Goal: Transaction & Acquisition: Purchase product/service

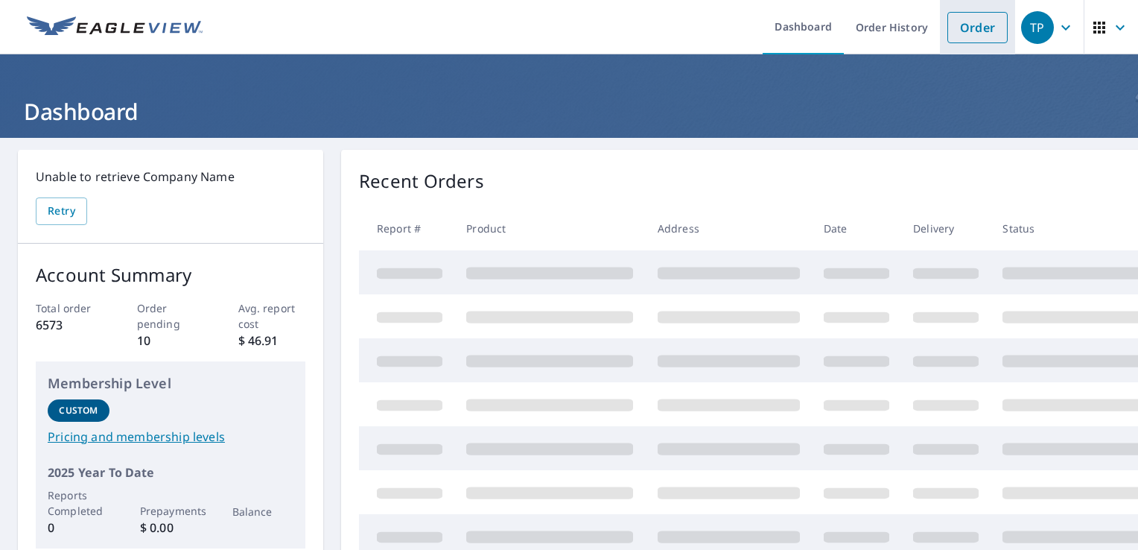
click at [978, 28] on link "Order" at bounding box center [977, 27] width 60 height 31
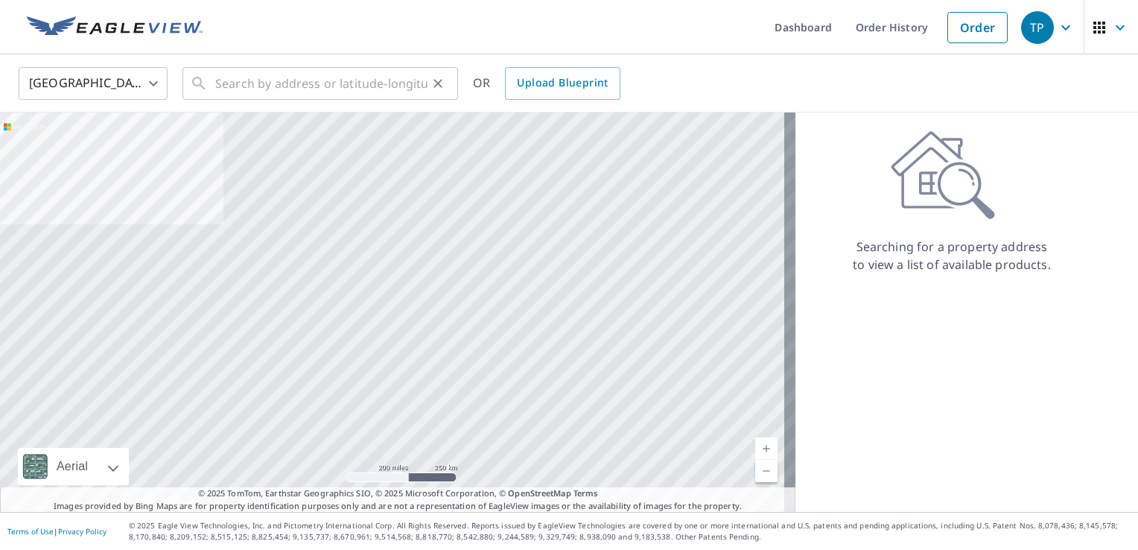
click at [209, 86] on div "​" at bounding box center [320, 83] width 276 height 33
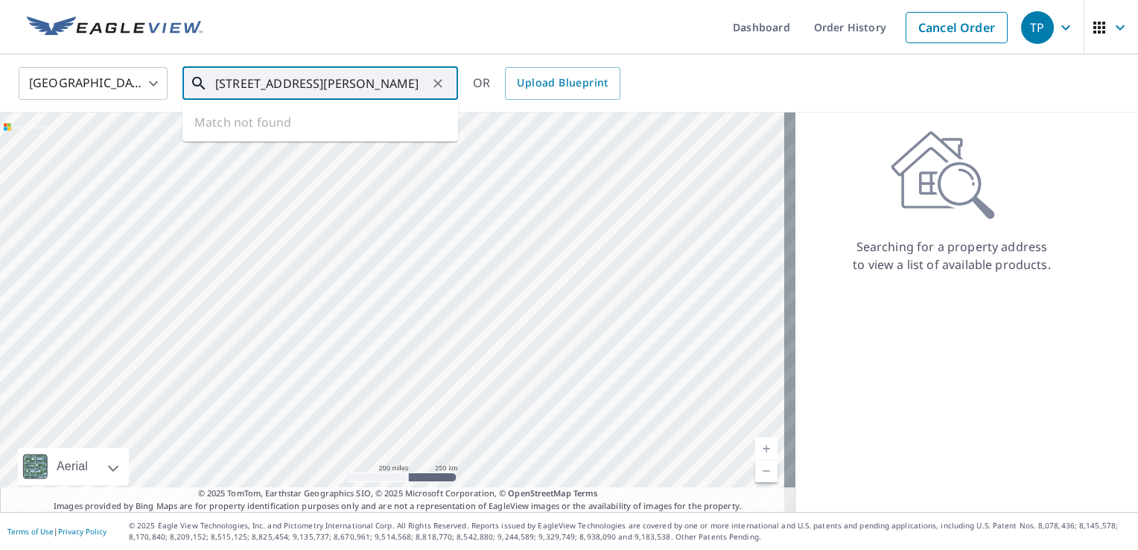
scroll to position [0, 2]
click at [268, 82] on input "[STREET_ADDRESS][PERSON_NAME]" at bounding box center [321, 84] width 212 height 42
click at [304, 127] on span "[STREET_ADDRESS]" at bounding box center [329, 127] width 234 height 18
type input "[STREET_ADDRESS]"
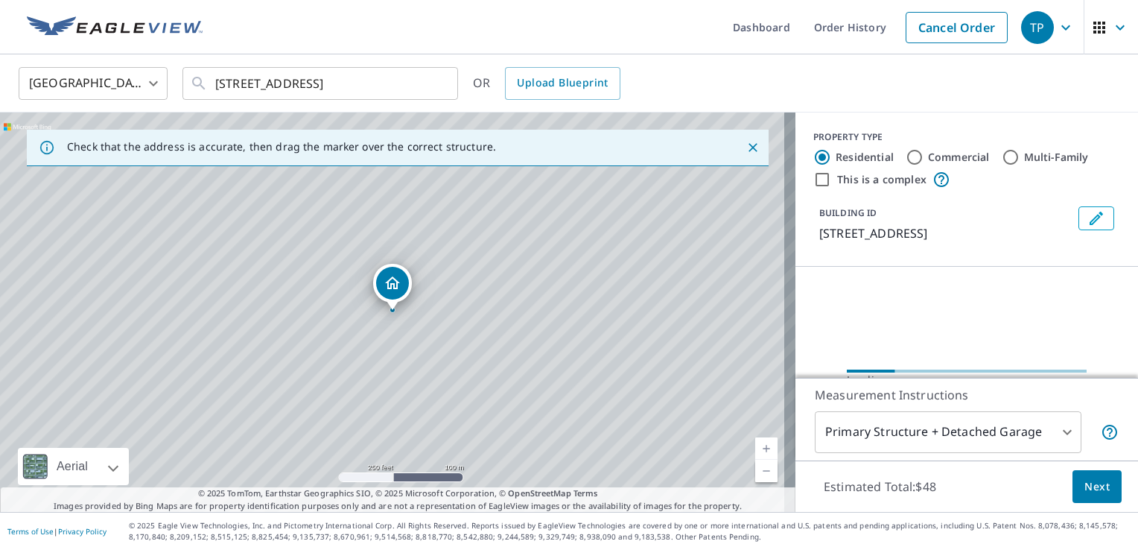
scroll to position [0, 0]
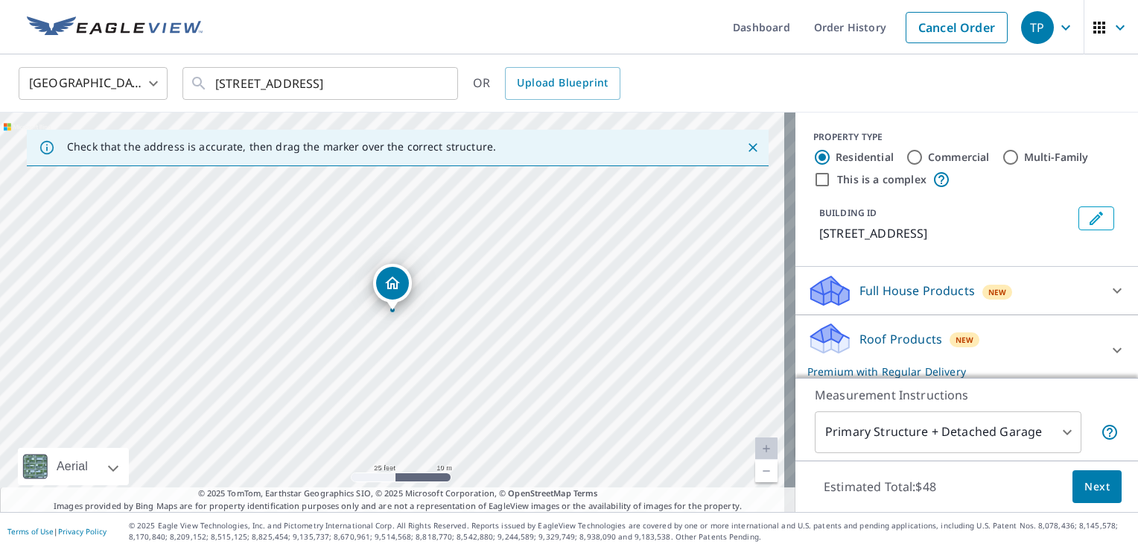
drag, startPoint x: 378, startPoint y: 252, endPoint x: 401, endPoint y: 348, distance: 99.3
click at [401, 348] on div "[STREET_ADDRESS]" at bounding box center [397, 311] width 795 height 399
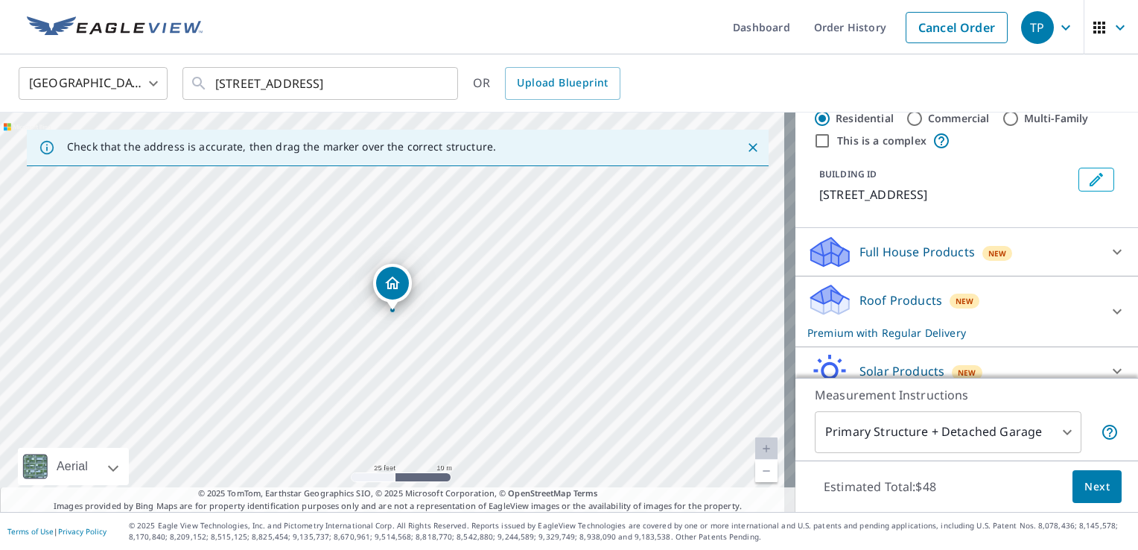
scroll to position [149, 0]
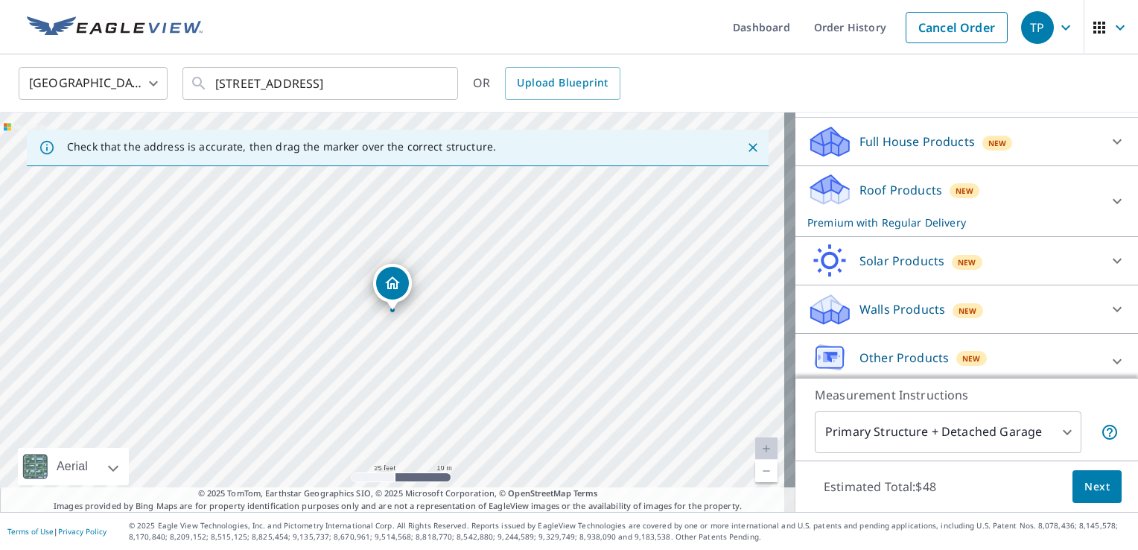
click at [900, 199] on p "Roof Products" at bounding box center [900, 190] width 83 height 18
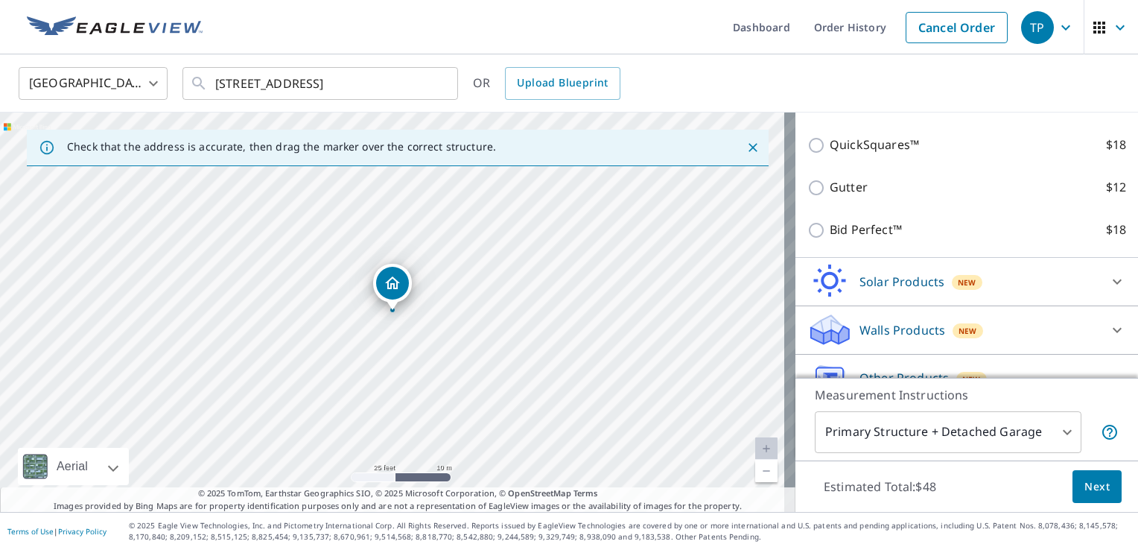
scroll to position [298, 0]
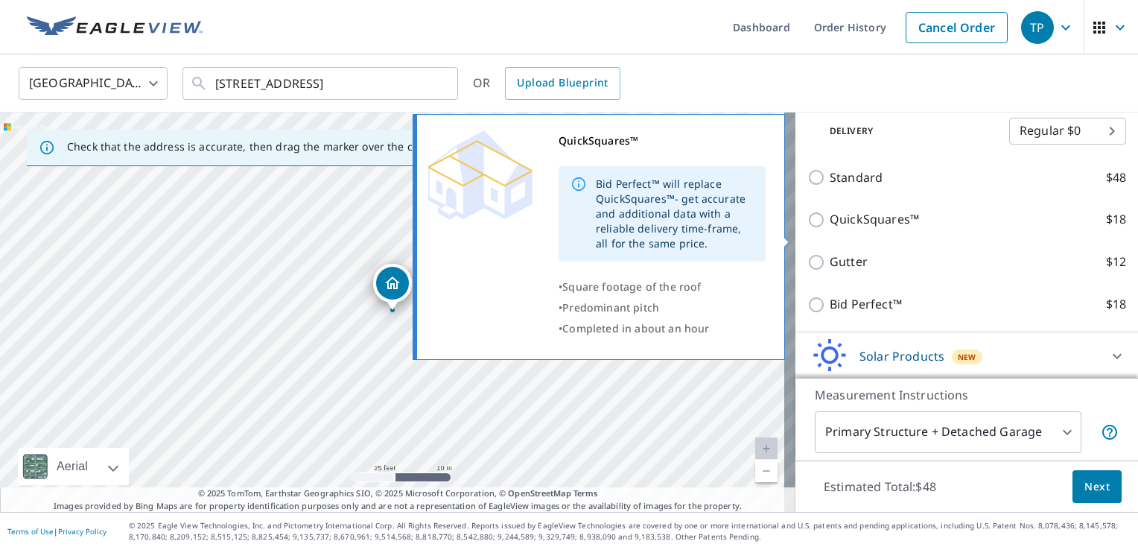
click at [809, 229] on input "QuickSquares™ $18" at bounding box center [818, 220] width 22 height 18
checkbox input "true"
checkbox input "false"
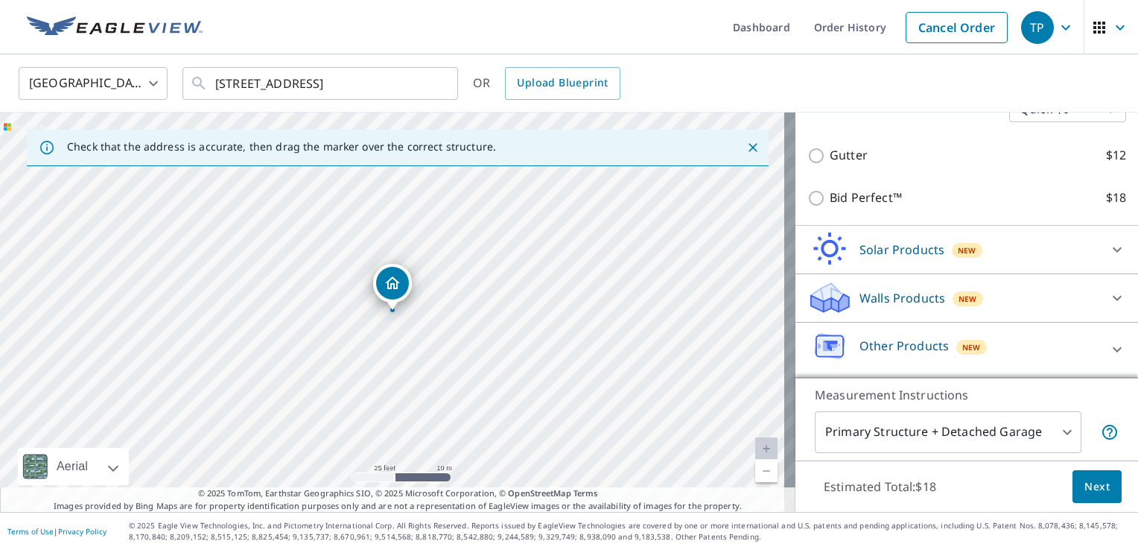
scroll to position [419, 0]
click at [1081, 497] on button "Next" at bounding box center [1096, 487] width 49 height 34
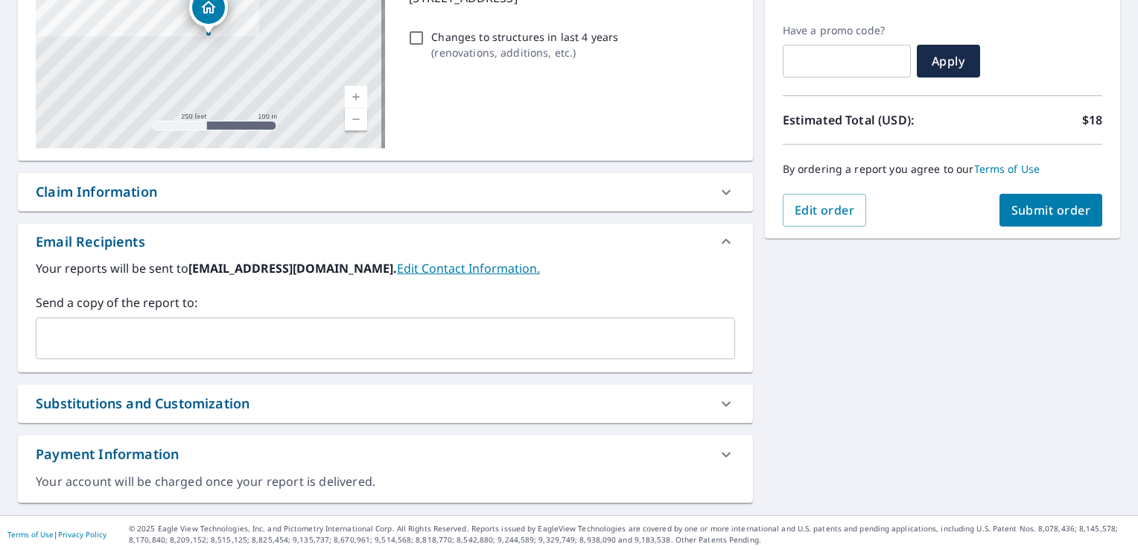
scroll to position [238, 0]
click at [71, 330] on input "text" at bounding box center [373, 336] width 663 height 28
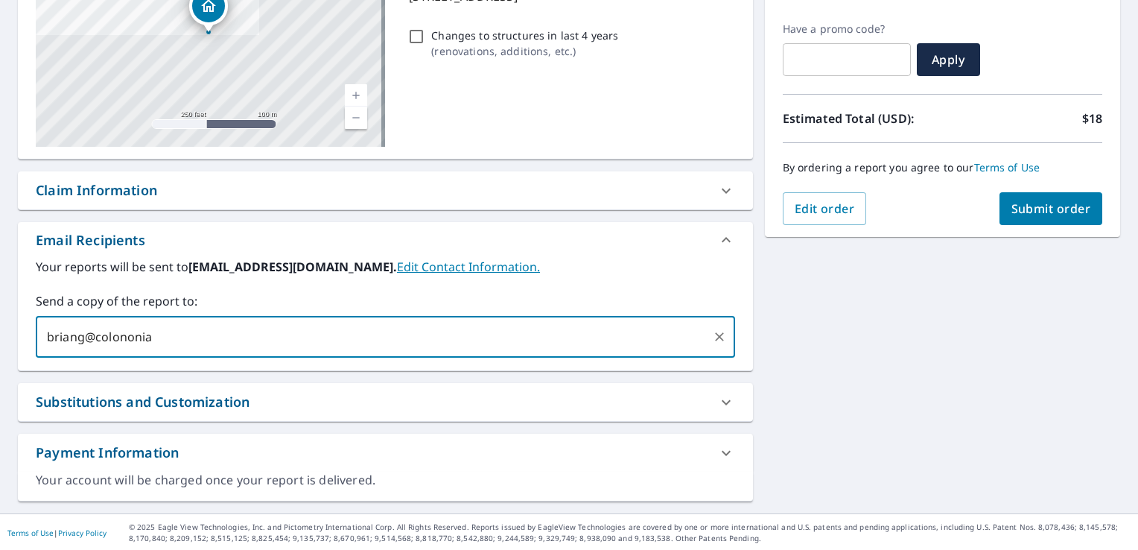
type input "briang@colononial"
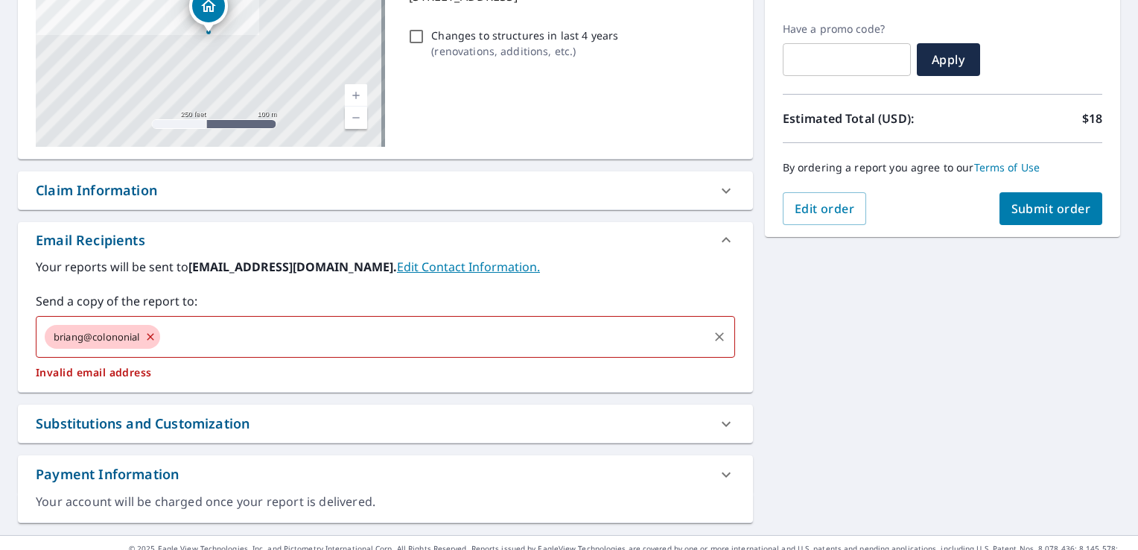
checkbox input "true"
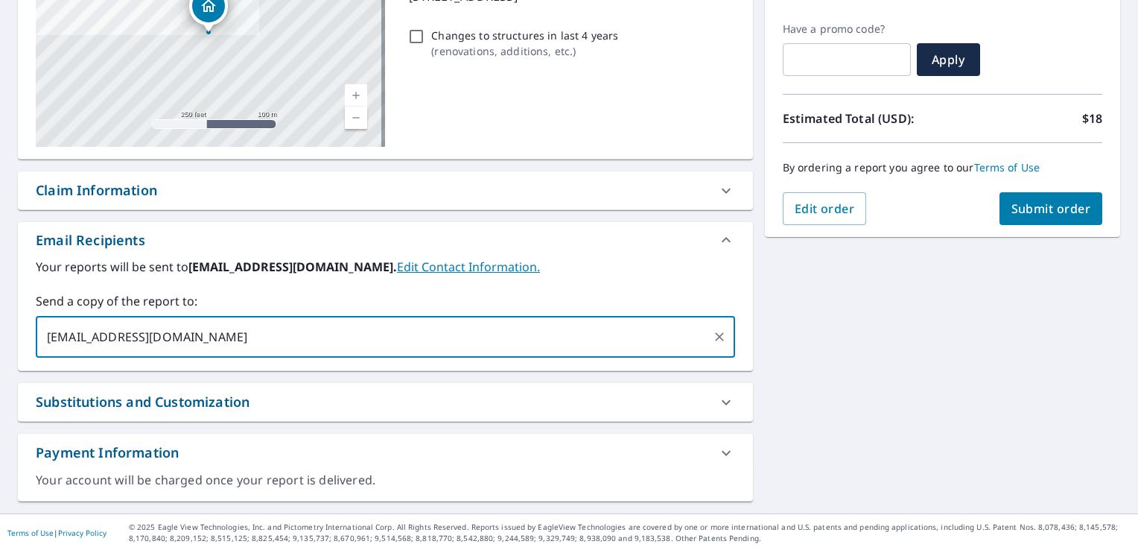
type input "[EMAIL_ADDRESS][DOMAIN_NAME]"
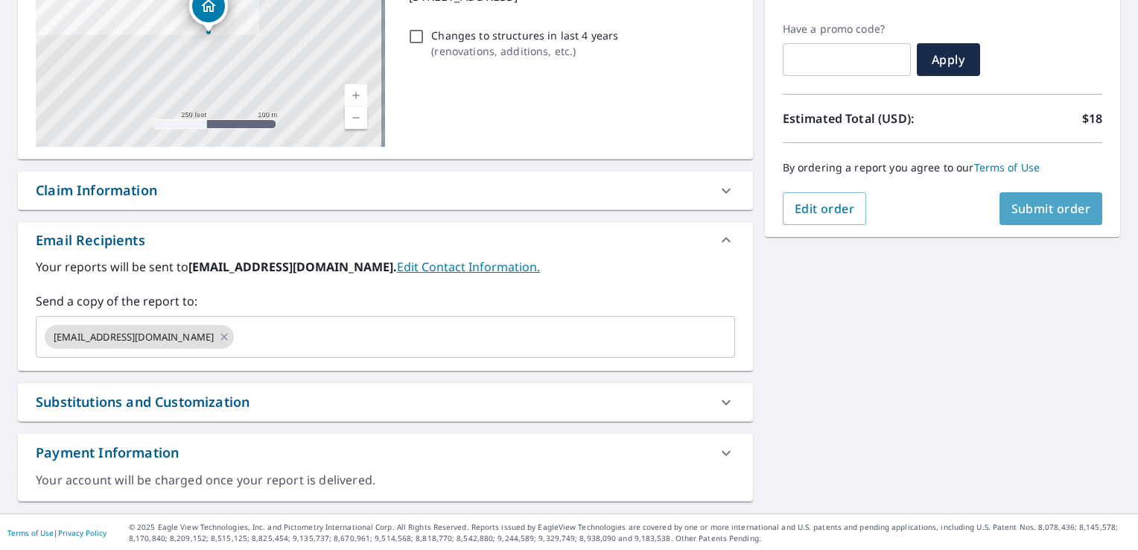
click at [1065, 207] on span "Submit order" at bounding box center [1051, 208] width 80 height 16
checkbox input "true"
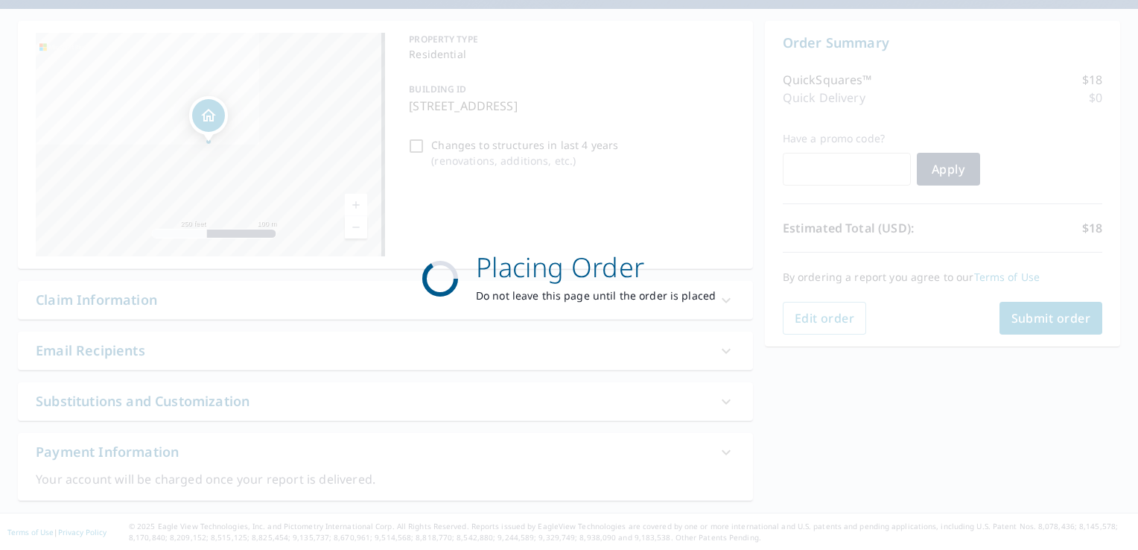
scroll to position [128, 0]
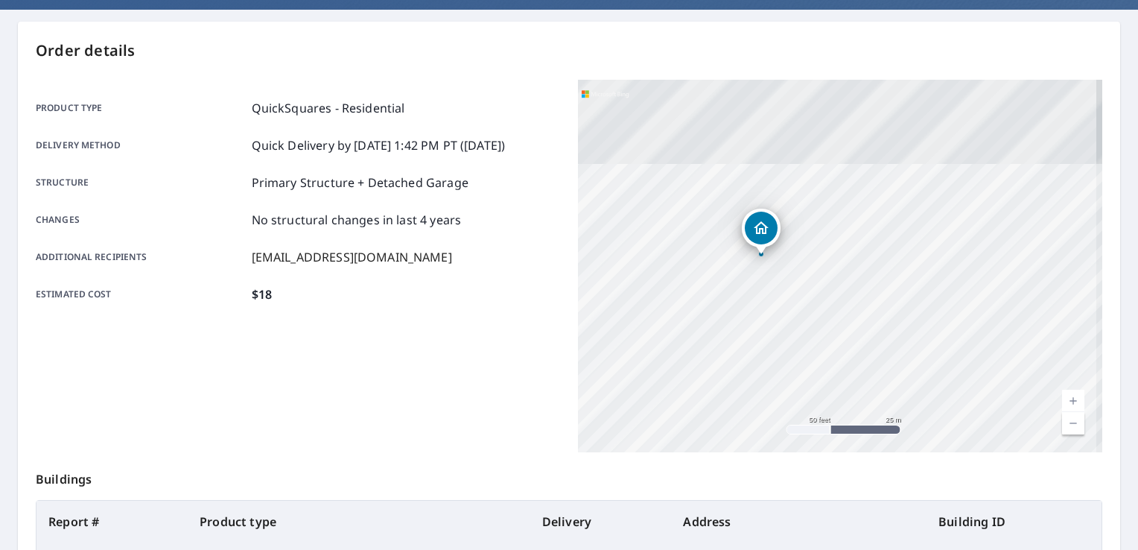
drag, startPoint x: 763, startPoint y: 229, endPoint x: 790, endPoint y: 389, distance: 162.3
click at [790, 389] on div "[STREET_ADDRESS]" at bounding box center [840, 266] width 524 height 372
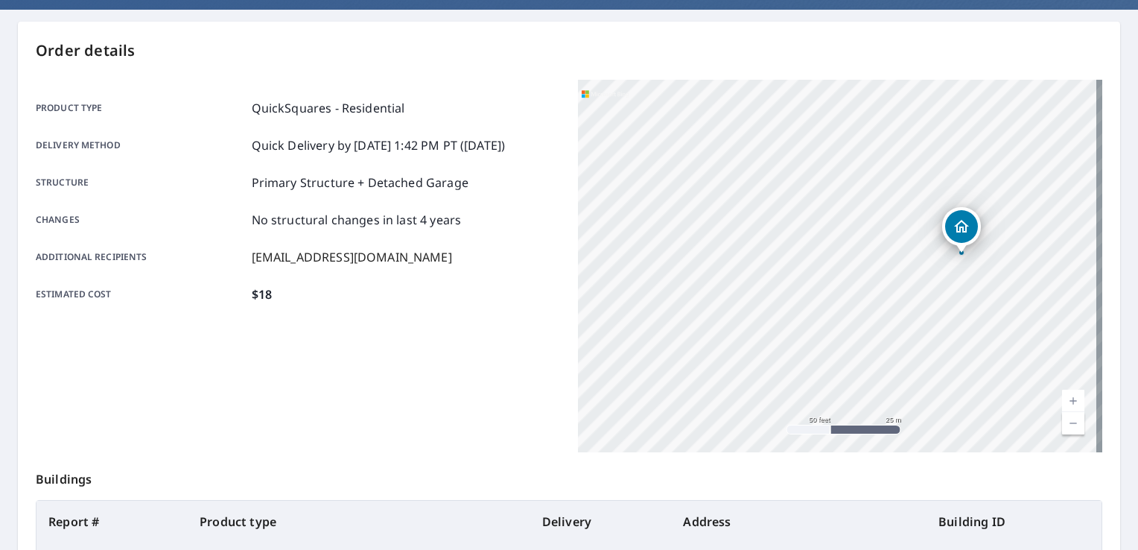
drag, startPoint x: 762, startPoint y: 290, endPoint x: 962, endPoint y: 287, distance: 199.6
click at [962, 287] on div "[STREET_ADDRESS]" at bounding box center [840, 266] width 524 height 372
drag, startPoint x: 891, startPoint y: 290, endPoint x: 999, endPoint y: 283, distance: 108.2
click at [999, 283] on div "[STREET_ADDRESS]" at bounding box center [840, 266] width 524 height 372
drag, startPoint x: 811, startPoint y: 301, endPoint x: 947, endPoint y: 309, distance: 136.5
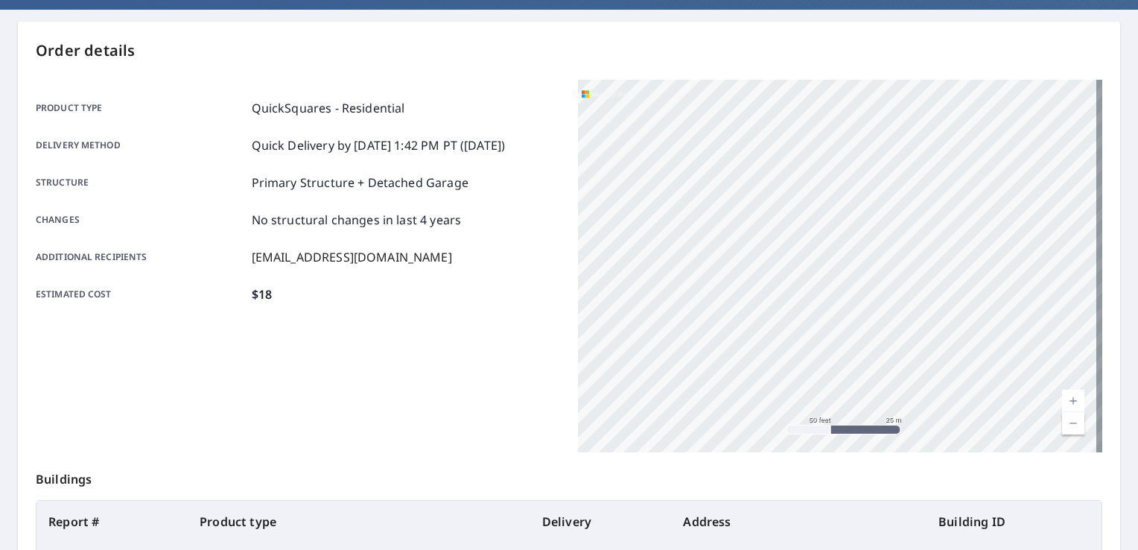
click at [947, 309] on div "[STREET_ADDRESS]" at bounding box center [840, 266] width 524 height 372
drag, startPoint x: 802, startPoint y: 313, endPoint x: 832, endPoint y: 314, distance: 30.5
click at [832, 314] on div "[STREET_ADDRESS]" at bounding box center [840, 266] width 524 height 372
drag, startPoint x: 943, startPoint y: 295, endPoint x: 719, endPoint y: 317, distance: 225.2
click at [719, 317] on div "[STREET_ADDRESS]" at bounding box center [840, 266] width 524 height 372
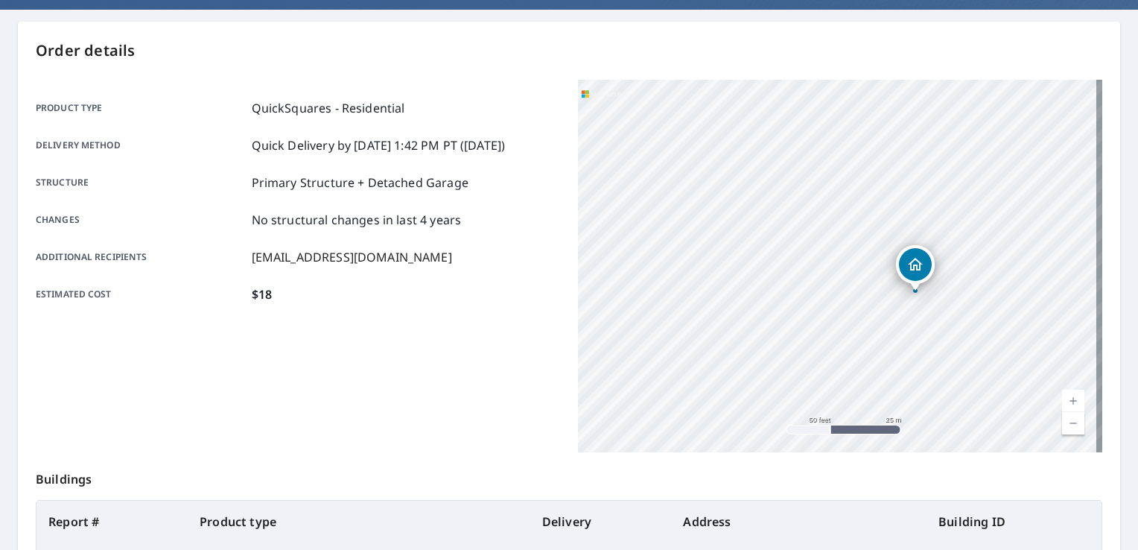
drag, startPoint x: 859, startPoint y: 302, endPoint x: 703, endPoint y: 310, distance: 156.5
click at [703, 310] on div "[STREET_ADDRESS]" at bounding box center [840, 266] width 524 height 372
drag, startPoint x: 888, startPoint y: 309, endPoint x: 802, endPoint y: 321, distance: 86.5
click at [802, 321] on div "[STREET_ADDRESS]" at bounding box center [840, 266] width 524 height 372
drag, startPoint x: 820, startPoint y: 273, endPoint x: 805, endPoint y: 276, distance: 15.4
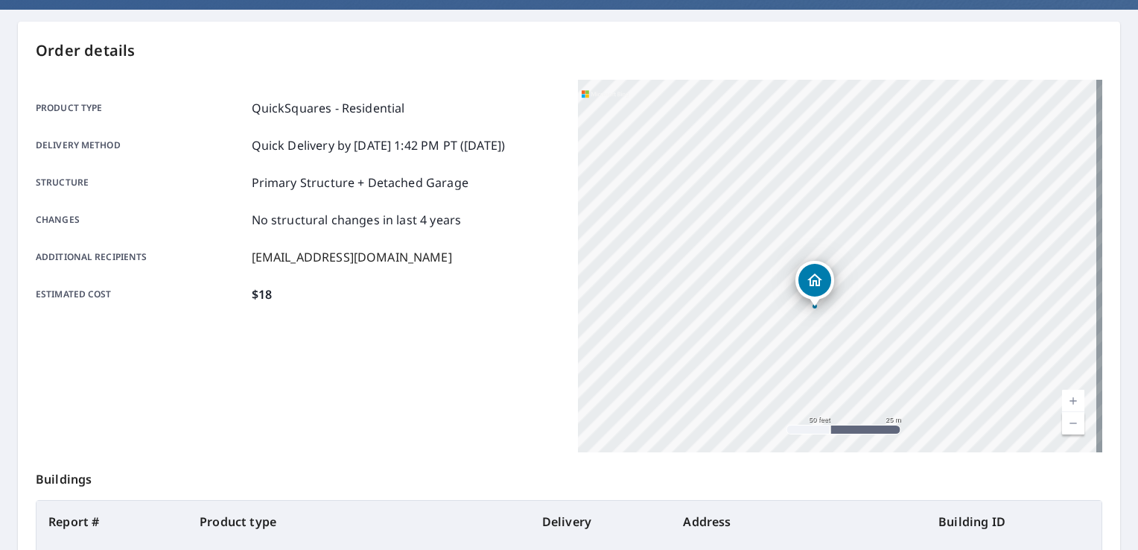
click at [807, 276] on icon "Dropped pin, building 1, Residential property, 2045 Club House Rd North Fort My…" at bounding box center [814, 279] width 15 height 13
